Goal: Communication & Community: Answer question/provide support

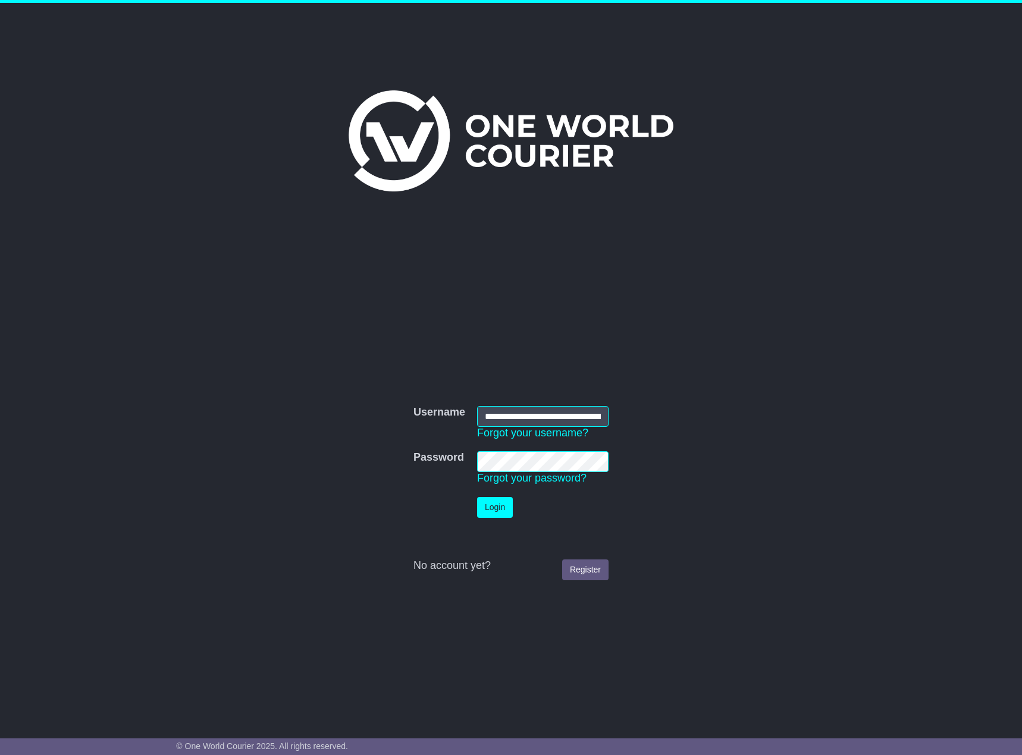
click at [504, 502] on button "Login" at bounding box center [495, 507] width 36 height 21
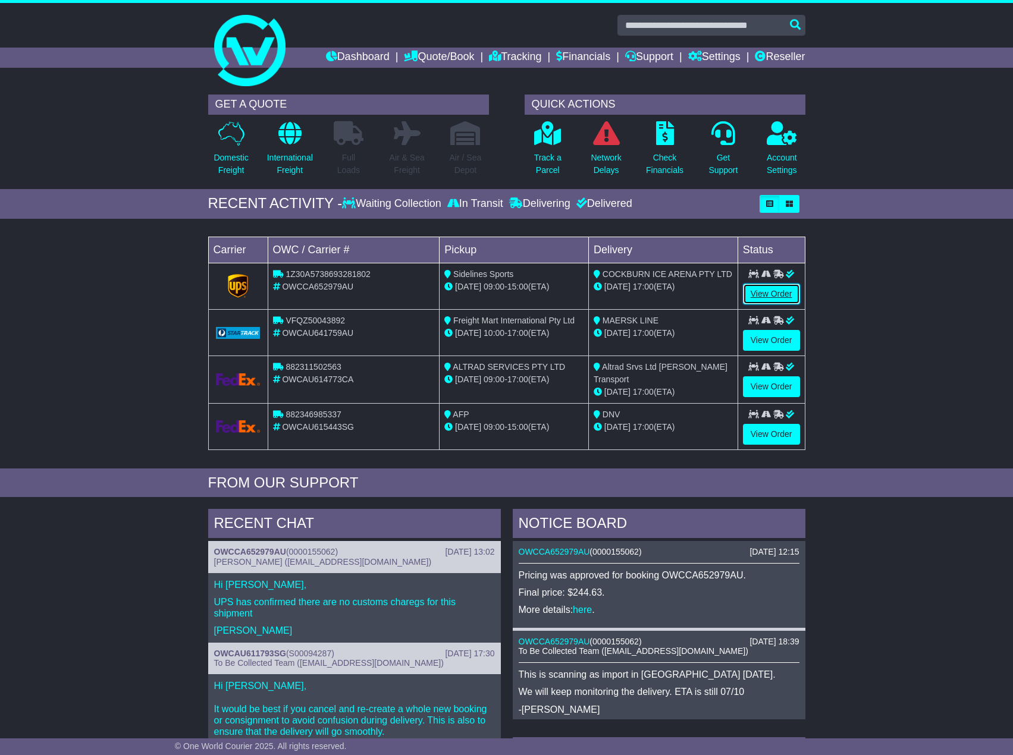
click at [777, 299] on link "View Order" at bounding box center [771, 294] width 57 height 21
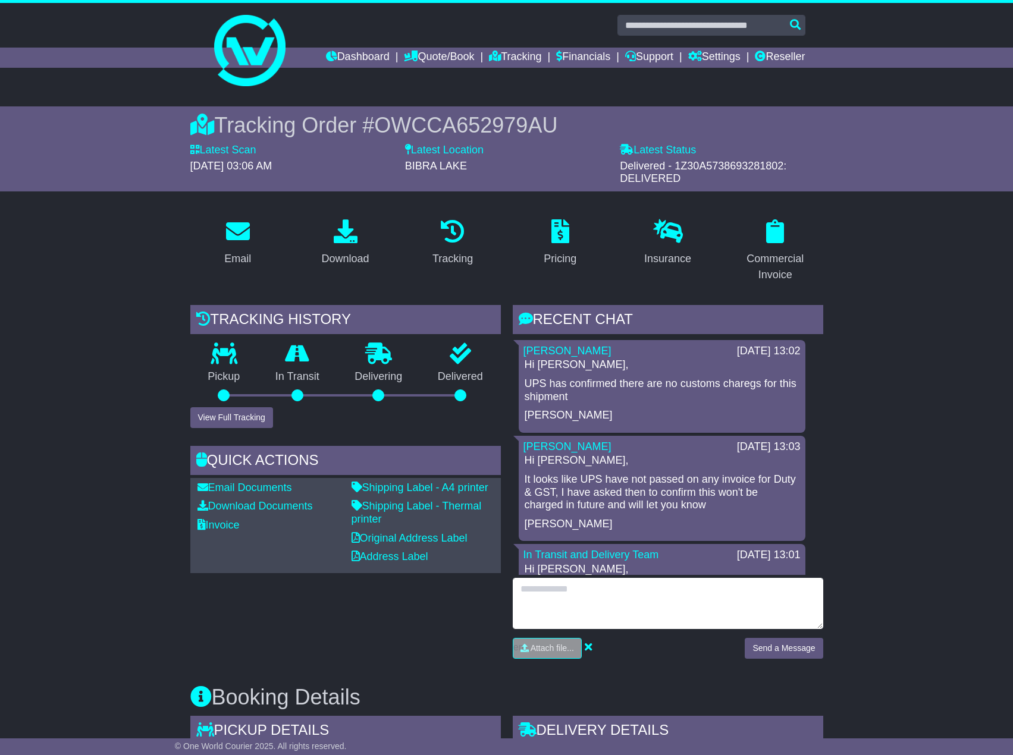
click at [608, 607] on textarea at bounding box center [668, 603] width 310 height 51
type textarea "*"
type textarea "**********"
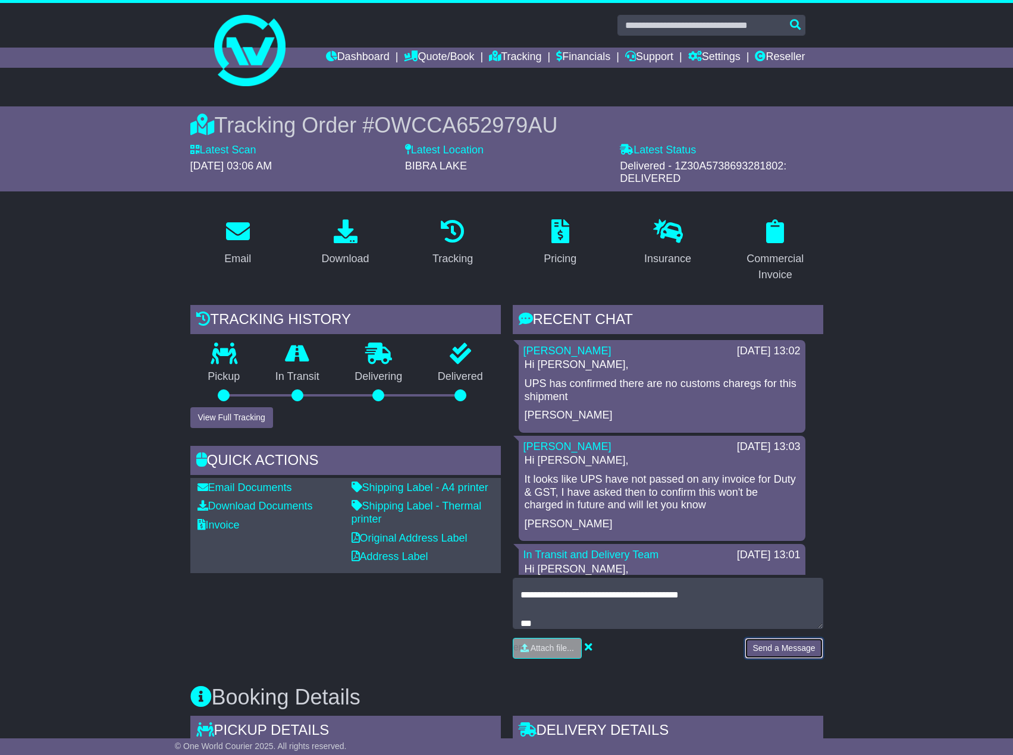
click at [813, 652] on button "Send a Message" at bounding box center [784, 648] width 78 height 21
